Goal: Navigation & Orientation: Go to known website

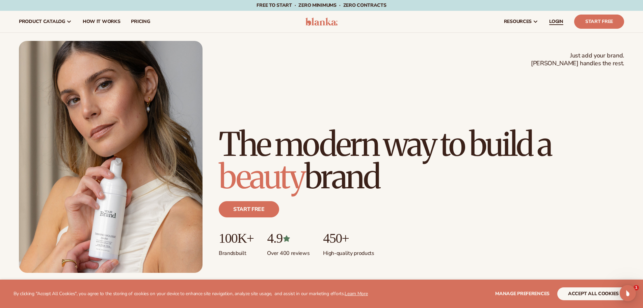
click at [557, 21] on span "LOGIN" at bounding box center [556, 21] width 14 height 5
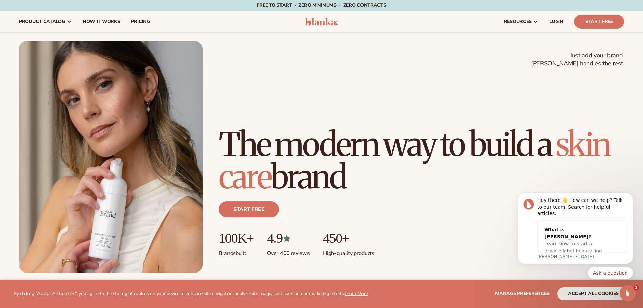
click at [549, 179] on h1 "The modern way to build a [MEDICAL_DATA] brand" at bounding box center [421, 160] width 405 height 65
